Goal: Find specific page/section: Find specific page/section

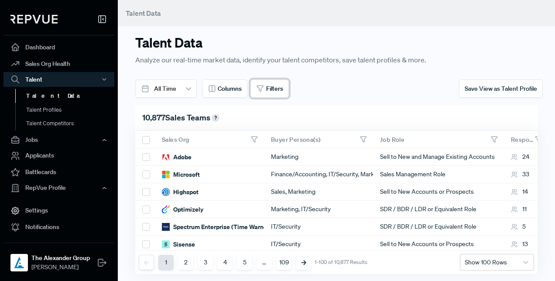
click at [279, 91] on span "Filters" at bounding box center [274, 88] width 17 height 9
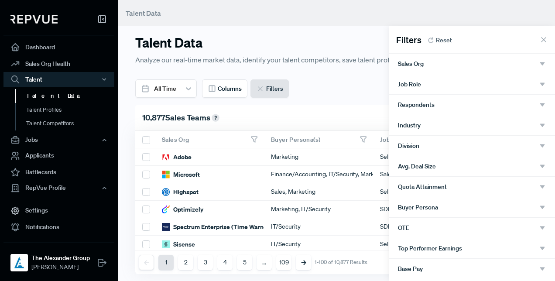
click at [539, 62] on icon "button" at bounding box center [543, 64] width 8 height 8
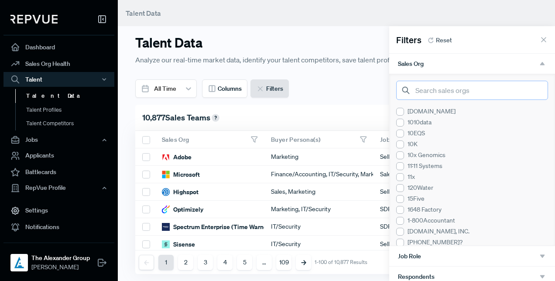
click at [459, 88] on input "search" at bounding box center [472, 90] width 152 height 19
click at [475, 93] on input "search" at bounding box center [472, 90] width 152 height 19
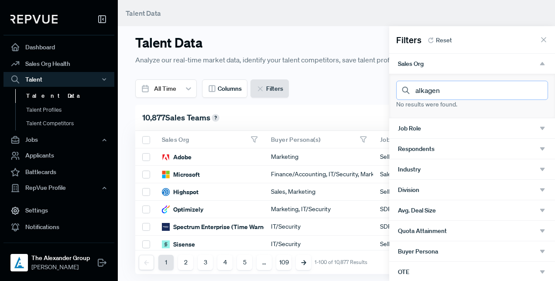
type input "alkagen"
click at [535, 90] on input "alkagen" at bounding box center [472, 90] width 152 height 19
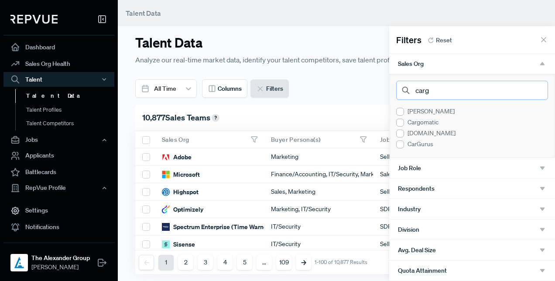
type input "carg"
click at [401, 112] on div at bounding box center [400, 112] width 8 height 8
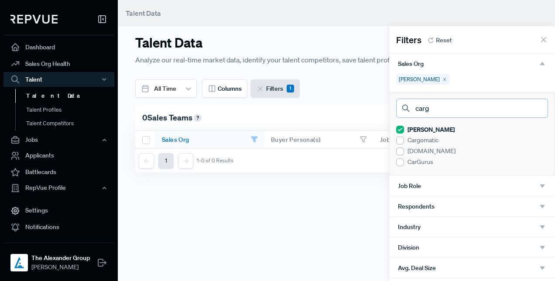
click at [533, 108] on input "carg" at bounding box center [472, 108] width 152 height 19
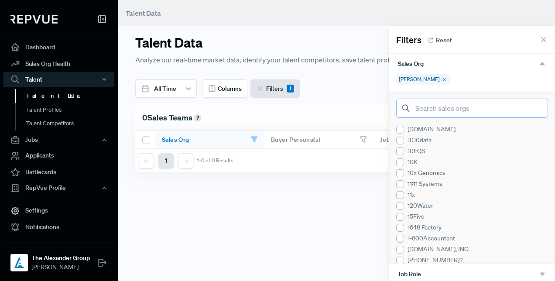
click at [466, 111] on input "search" at bounding box center [472, 108] width 152 height 19
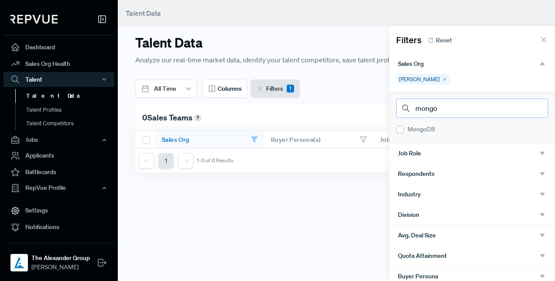
type input "mongo"
click at [402, 128] on div at bounding box center [400, 130] width 8 height 8
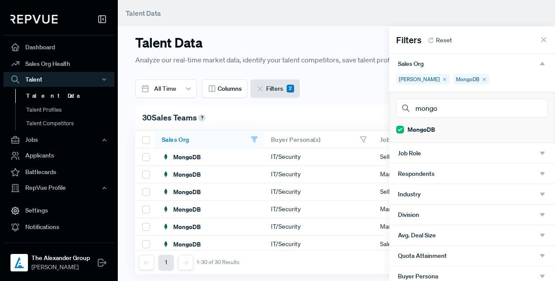
click at [443, 79] on use at bounding box center [444, 79] width 3 height 3
click at [539, 38] on icon at bounding box center [543, 39] width 9 height 9
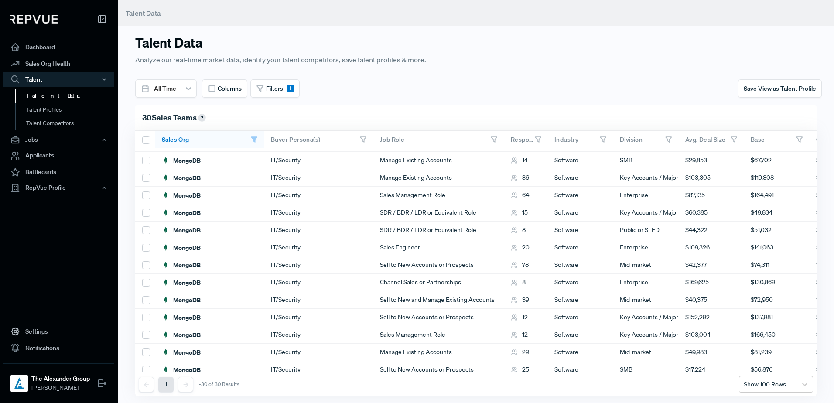
scroll to position [49, 0]
